Goal: Task Accomplishment & Management: Manage account settings

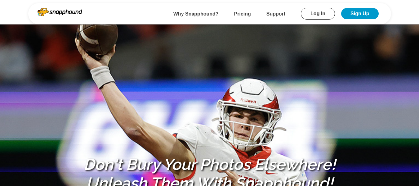
click at [320, 16] on link "Log In" at bounding box center [318, 14] width 34 height 12
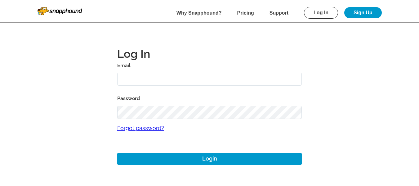
click at [203, 80] on input "text" at bounding box center [209, 79] width 185 height 13
type input "[EMAIL_ADDRESS][DOMAIN_NAME]"
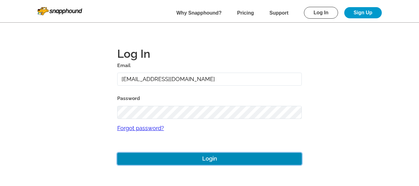
click at [223, 160] on button "Login" at bounding box center [209, 159] width 185 height 12
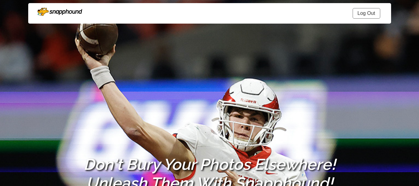
click at [365, 11] on link "Log Out" at bounding box center [367, 13] width 28 height 11
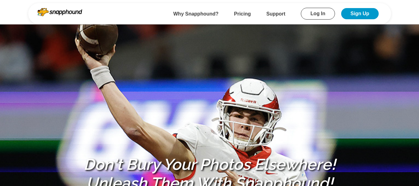
click at [312, 11] on link "Log In" at bounding box center [318, 14] width 34 height 12
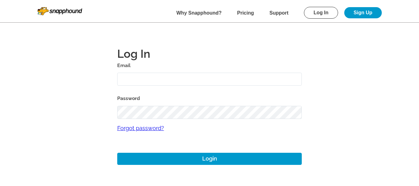
click at [177, 77] on input "text" at bounding box center [209, 79] width 185 height 13
type input "[EMAIL_ADDRESS][DOMAIN_NAME]"
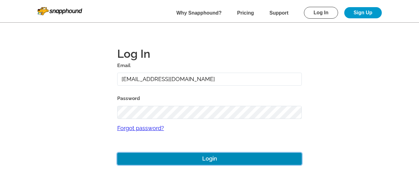
click at [213, 155] on button "Login" at bounding box center [209, 159] width 185 height 12
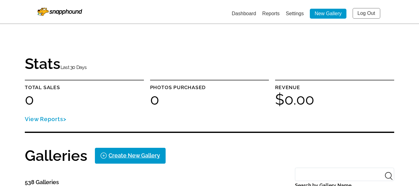
click at [365, 12] on link "Log Out" at bounding box center [367, 13] width 28 height 11
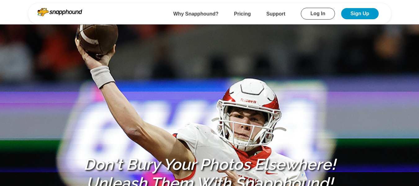
click at [317, 12] on link "Log In" at bounding box center [318, 14] width 34 height 12
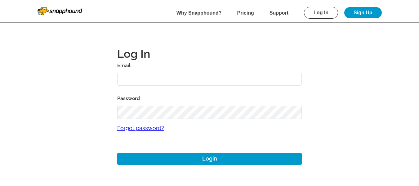
click at [162, 82] on input "text" at bounding box center [209, 79] width 185 height 13
type input "mikezarrilli14@yahoo.com"
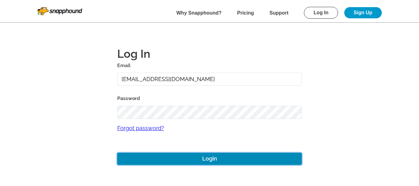
click at [196, 158] on button "Login" at bounding box center [209, 159] width 185 height 12
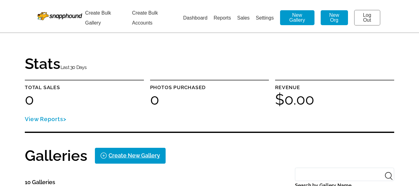
click at [365, 18] on link "Log Out" at bounding box center [367, 18] width 26 height 16
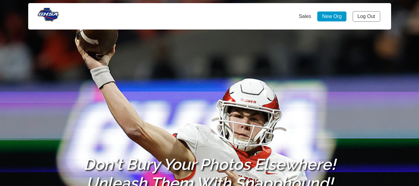
click at [365, 13] on link "Log Out" at bounding box center [367, 16] width 28 height 11
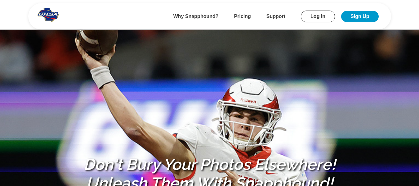
click at [316, 19] on link "Log In" at bounding box center [318, 17] width 34 height 12
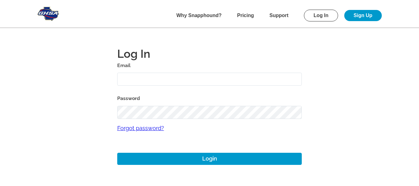
click at [173, 83] on input "text" at bounding box center [209, 79] width 185 height 13
type input "[EMAIL_ADDRESS][DOMAIN_NAME]"
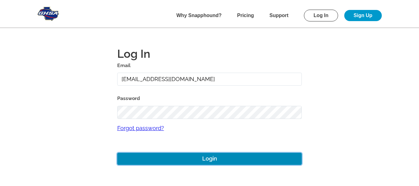
click at [209, 161] on button "Login" at bounding box center [209, 159] width 185 height 12
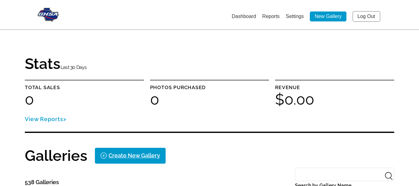
click at [365, 16] on link "Log Out" at bounding box center [367, 16] width 28 height 11
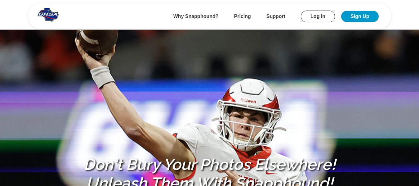
click at [325, 17] on link "Log In" at bounding box center [318, 17] width 34 height 12
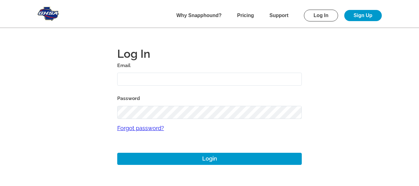
click at [167, 78] on input "text" at bounding box center [209, 79] width 185 height 13
type input "alansharp@sharpedgeventures.com"
